Goal: Transaction & Acquisition: Purchase product/service

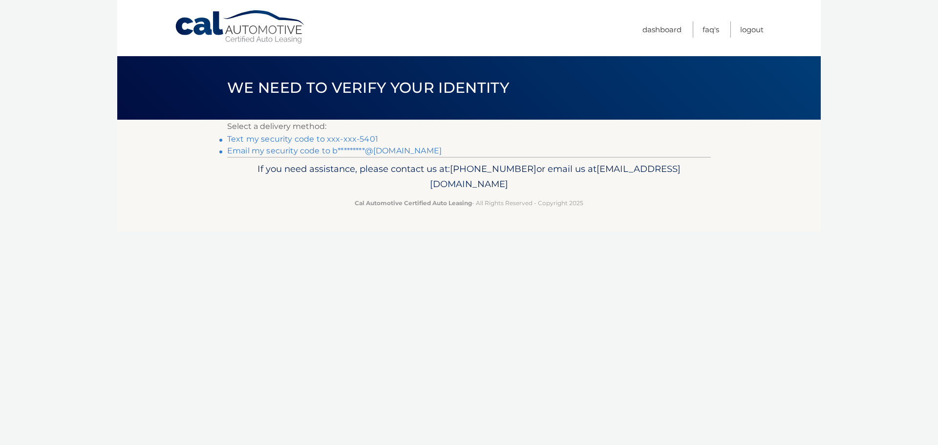
click at [344, 138] on link "Text my security code to xxx-xxx-5401" at bounding box center [302, 138] width 151 height 9
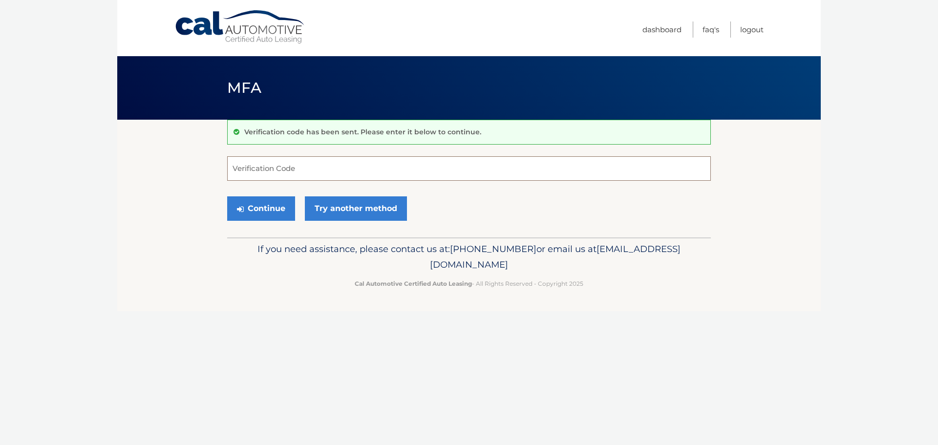
click at [345, 168] on input "Verification Code" at bounding box center [469, 168] width 484 height 24
type input "102998"
click at [265, 211] on button "Continue" at bounding box center [261, 208] width 68 height 24
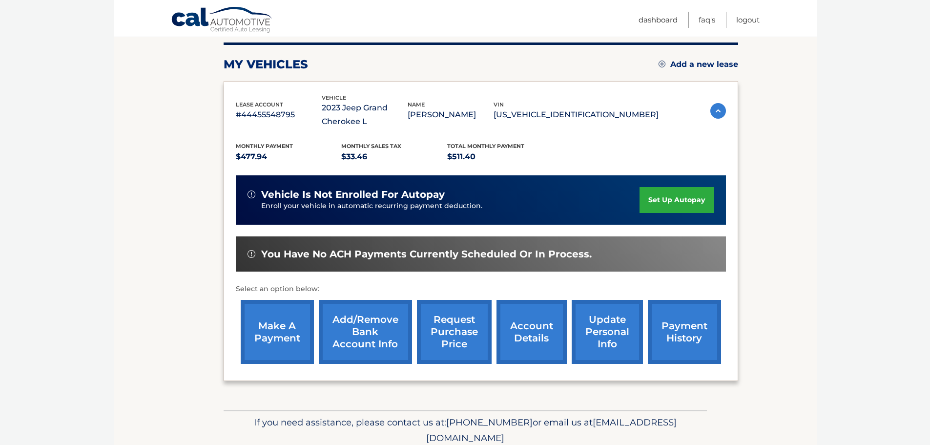
scroll to position [161, 0]
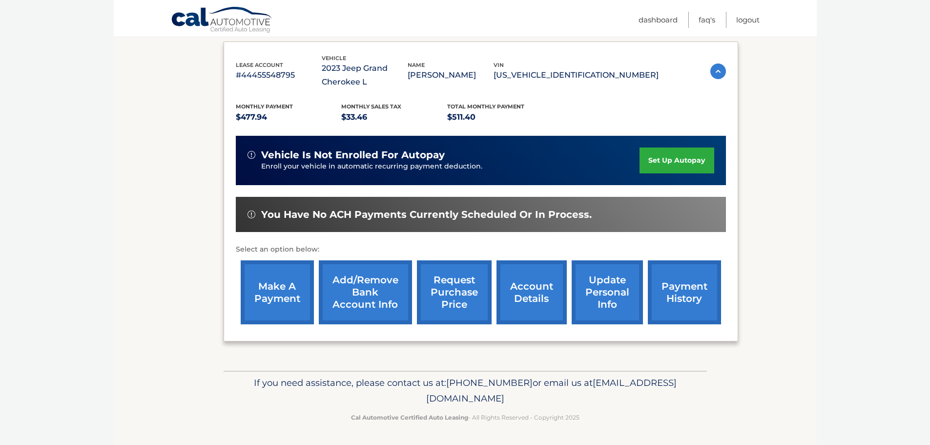
click at [264, 295] on link "make a payment" at bounding box center [277, 292] width 73 height 64
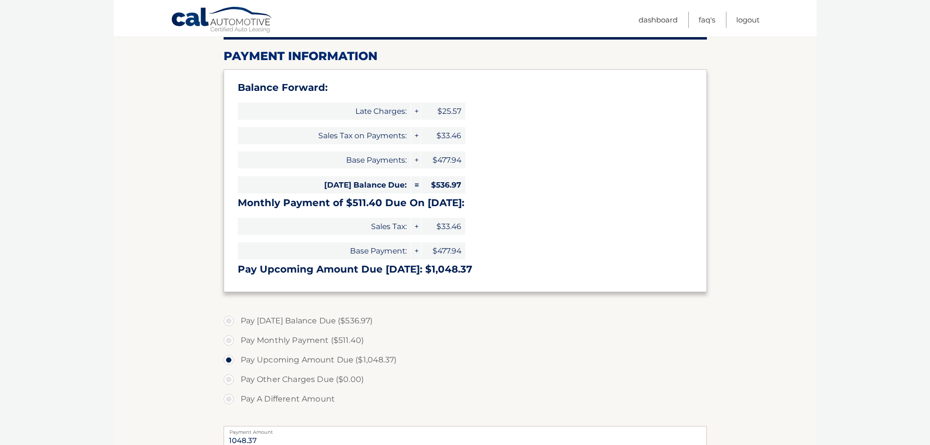
scroll to position [147, 0]
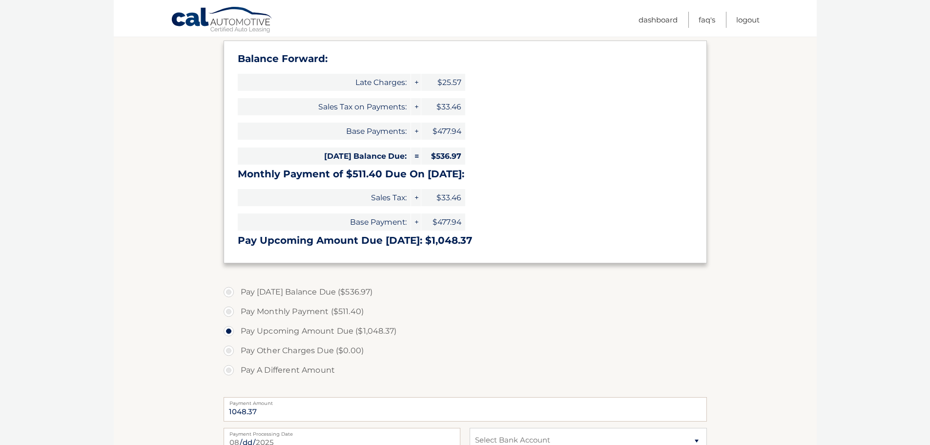
click at [230, 292] on label "Pay Today's Balance Due ($536.97)" at bounding box center [466, 292] width 484 height 20
click at [230, 292] on input "Pay Today's Balance Due ($536.97)" at bounding box center [233, 290] width 10 height 16
radio input "true"
type input "536.97"
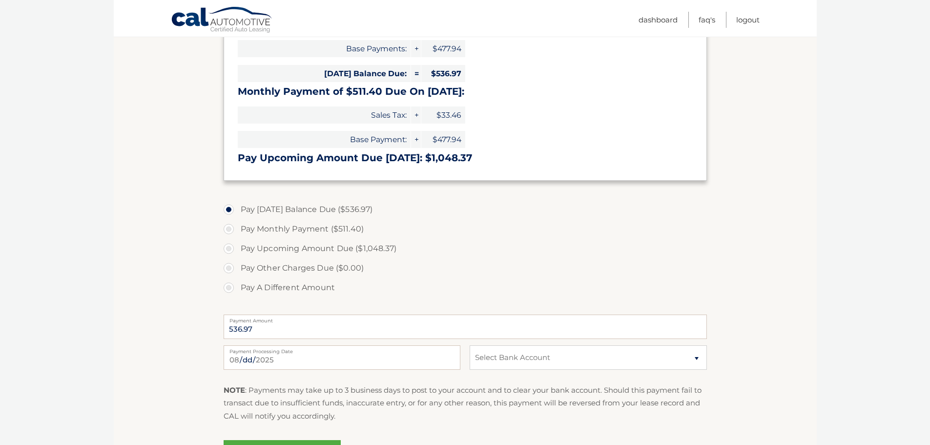
scroll to position [244, 0]
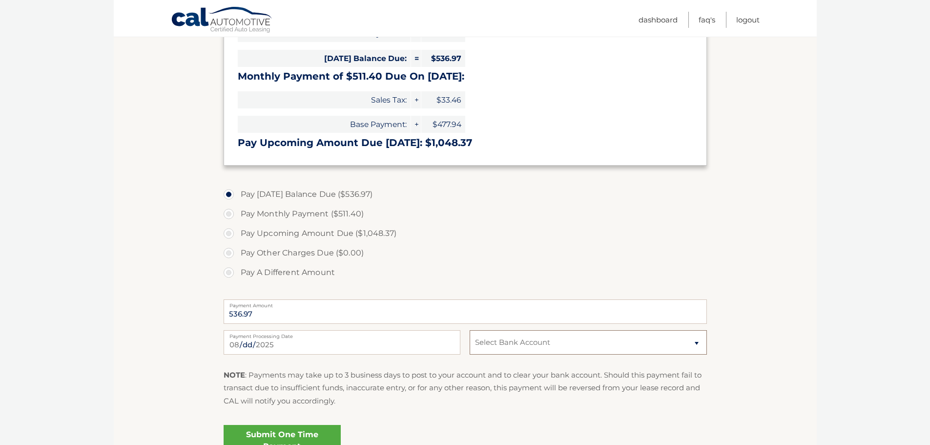
click at [535, 339] on select "Select Bank Account Checking JPMORGAN CHASE BANK, NA *****8350 Checking VELOCIT…" at bounding box center [588, 342] width 237 height 24
select select "ZTJjOGZlYzAtMTE5Mi00YWQ5LTkwOGItOGIwNTZiZDRhYWQ0"
click at [470, 330] on select "Select Bank Account Checking JPMORGAN CHASE BANK, NA *****8350 Checking VELOCIT…" at bounding box center [588, 342] width 237 height 24
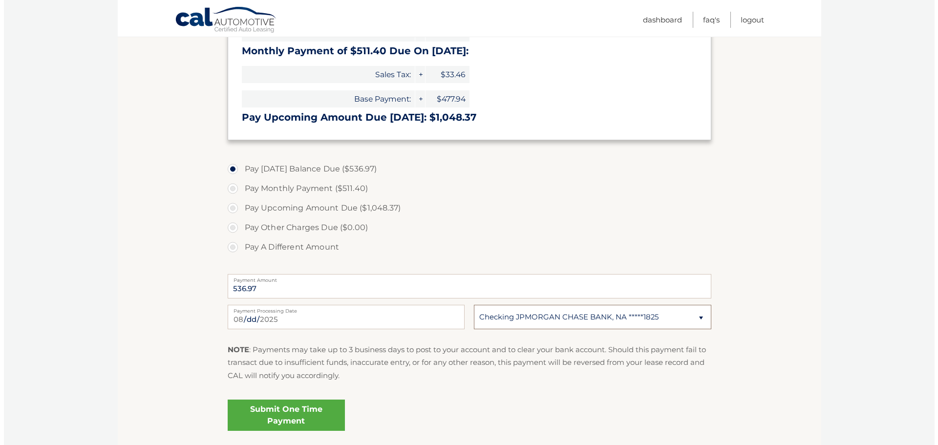
scroll to position [293, 0]
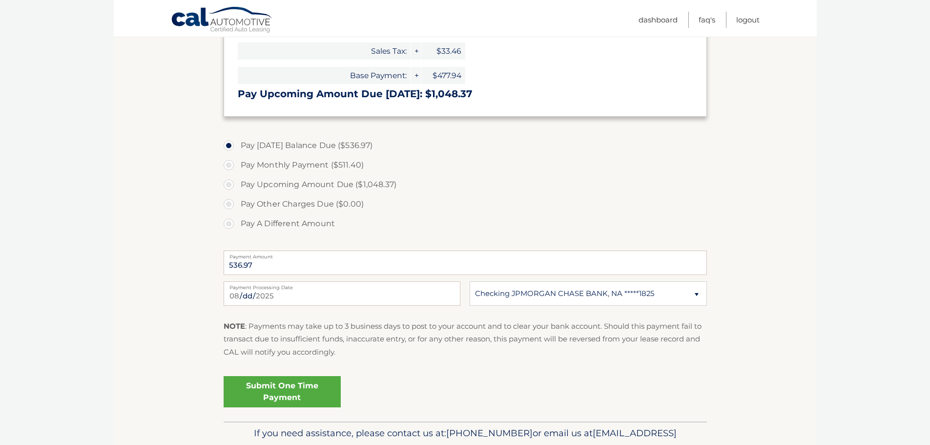
click at [274, 381] on link "Submit One Time Payment" at bounding box center [282, 391] width 117 height 31
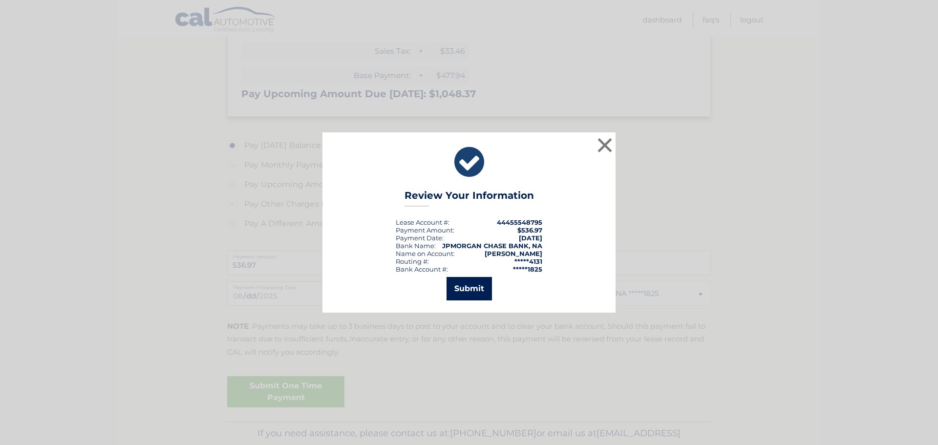
click at [472, 286] on button "Submit" at bounding box center [468, 288] width 45 height 23
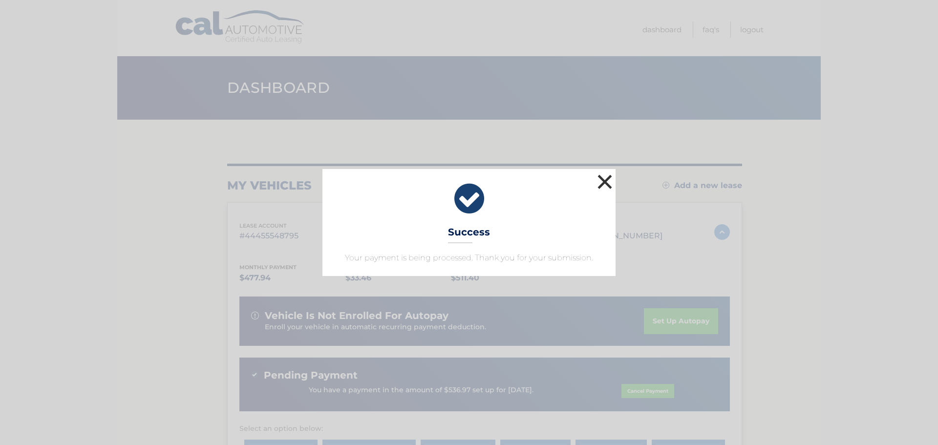
click at [604, 182] on button "×" at bounding box center [605, 182] width 20 height 20
